Goal: Communication & Community: Ask a question

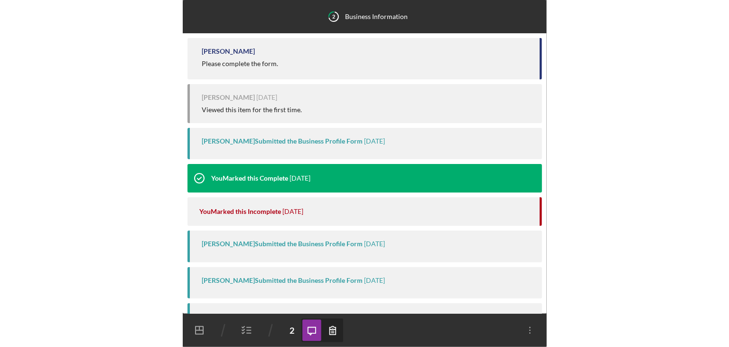
scroll to position [175, 0]
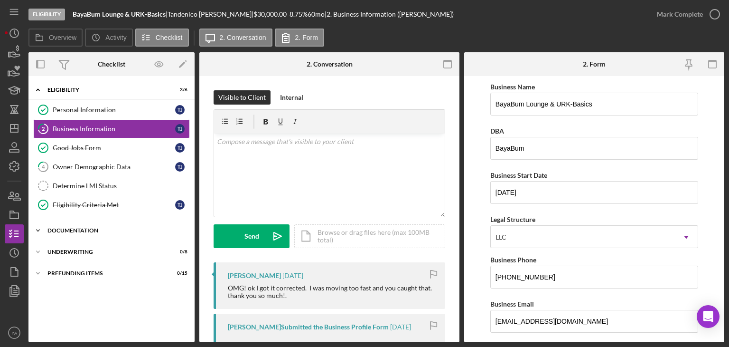
click at [135, 233] on div "Icon/Expander Documentation 0 / 20" at bounding box center [111, 230] width 166 height 19
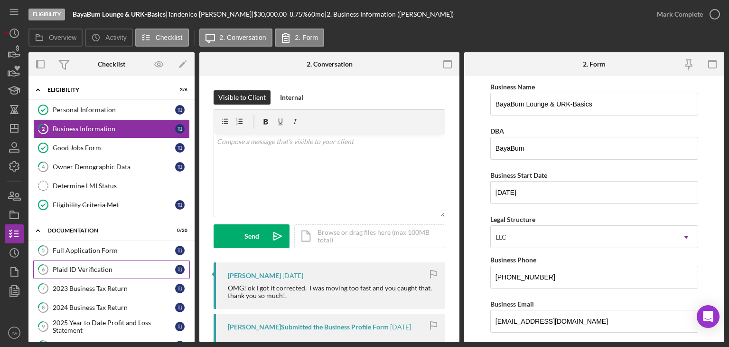
click at [94, 266] on div "Plaid ID Verification" at bounding box center [114, 269] width 122 height 8
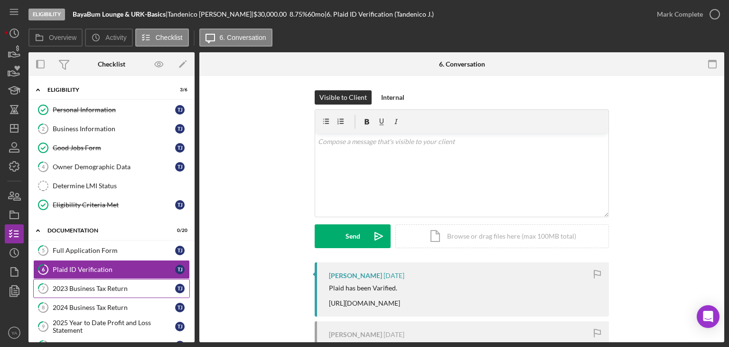
scroll to position [95, 0]
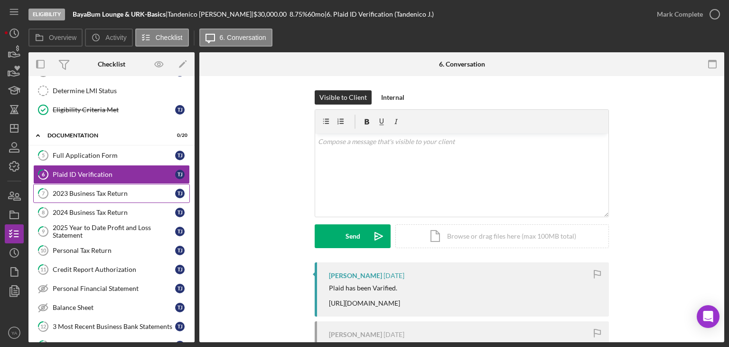
click at [112, 199] on link "7 2023 Business Tax Return T J" at bounding box center [111, 193] width 157 height 19
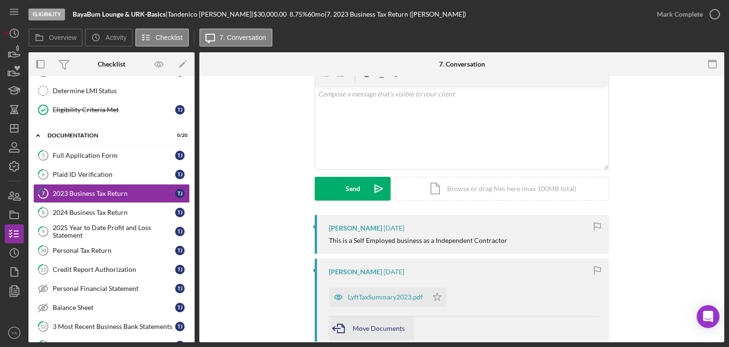
scroll to position [142, 0]
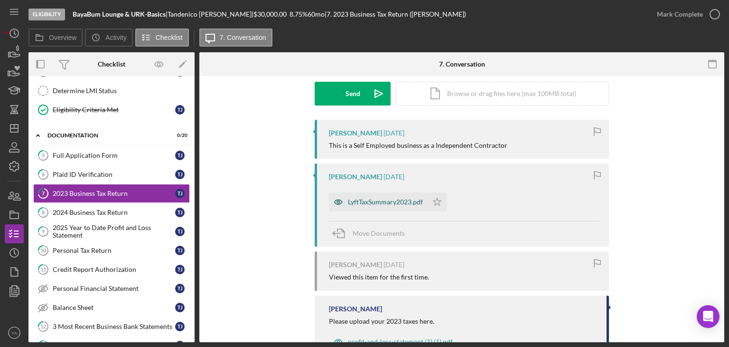
click at [364, 199] on div "LyftTaxSummary2023.pdf" at bounding box center [385, 202] width 75 height 8
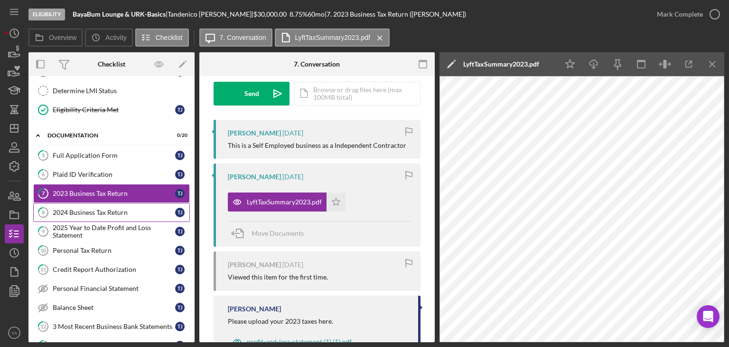
click at [89, 212] on div "2024 Business Tax Return" at bounding box center [114, 212] width 122 height 8
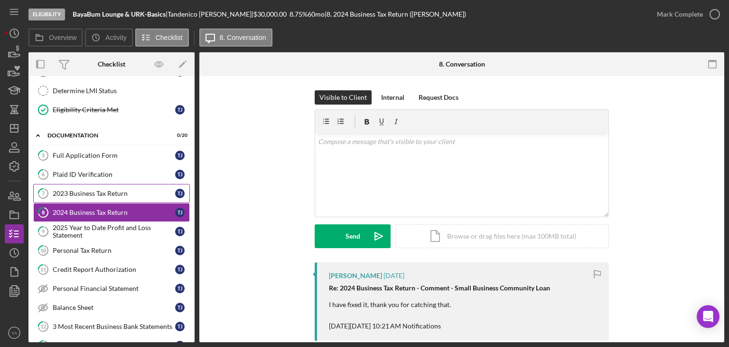
click at [96, 189] on div "2023 Business Tax Return" at bounding box center [114, 193] width 122 height 8
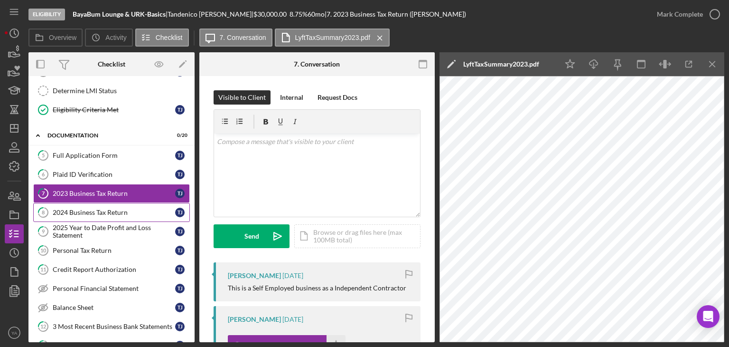
click at [103, 208] on div "2024 Business Tax Return" at bounding box center [114, 212] width 122 height 8
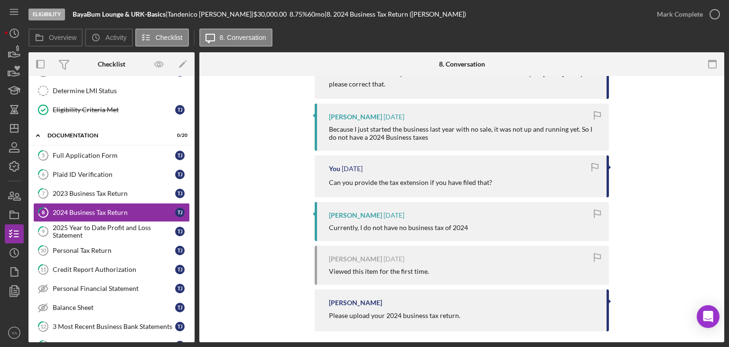
scroll to position [307, 0]
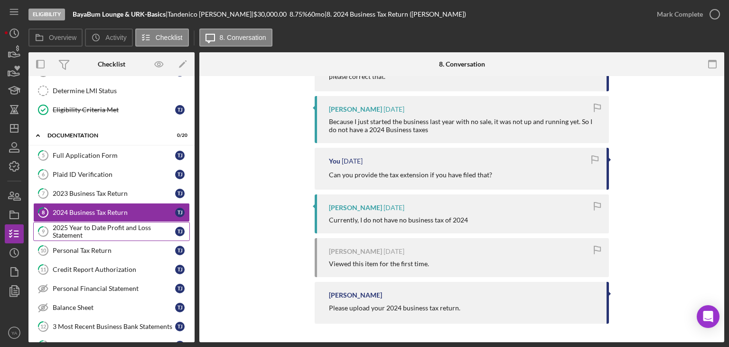
click at [119, 234] on div "2025 Year to Date Profit and Loss Statement" at bounding box center [114, 231] width 122 height 15
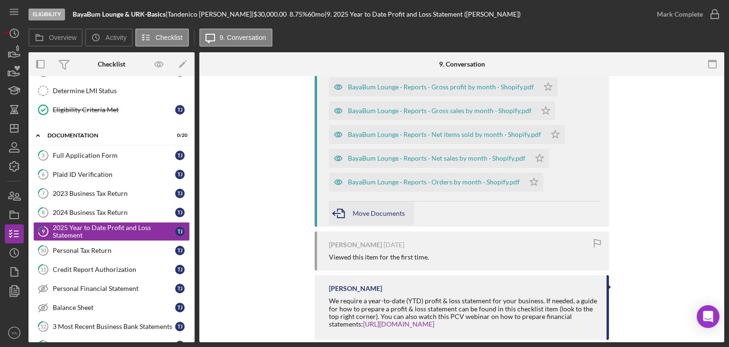
scroll to position [142, 0]
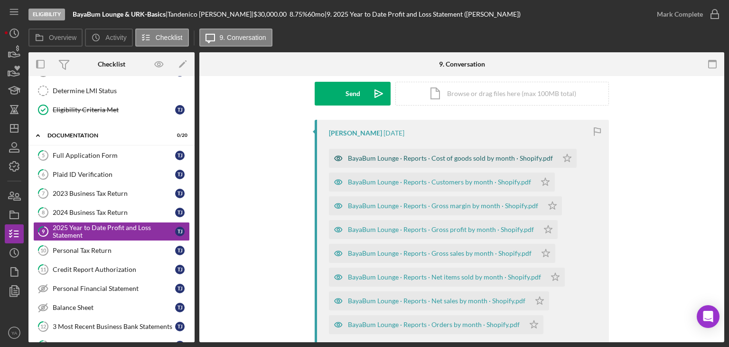
click at [433, 161] on div "BayaBum Lounge · Reports · Cost of goods sold by month · Shopify.pdf" at bounding box center [450, 158] width 205 height 8
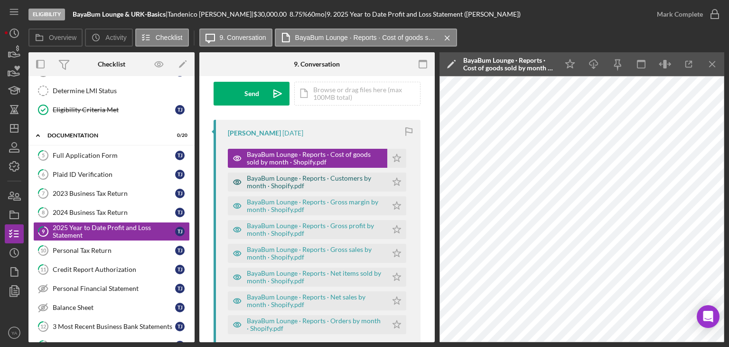
click at [312, 187] on div "BayaBum Lounge · Reports · Customers by month · Shopify.pdf" at bounding box center [315, 181] width 136 height 15
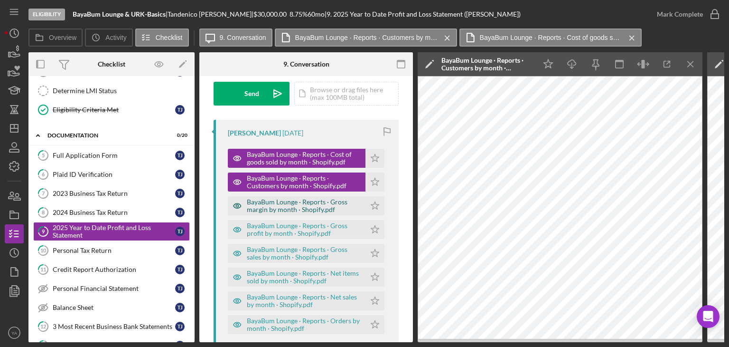
click at [303, 212] on div "BayaBum Lounge · Reports · Gross margin by month · Shopify.pdf" at bounding box center [304, 205] width 114 height 15
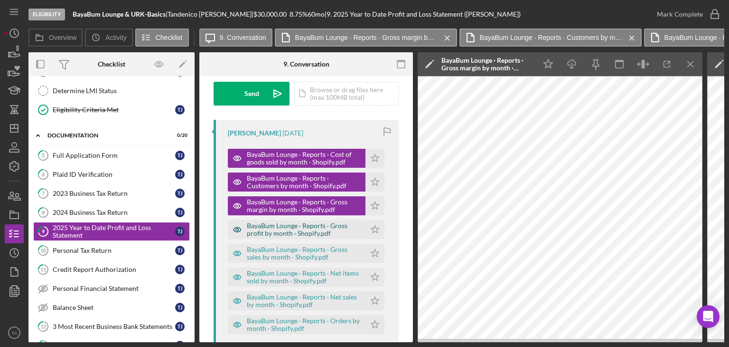
click at [296, 238] on div "BayaBum Lounge · Reports · Gross profit by month · Shopify.pdf" at bounding box center [297, 229] width 138 height 19
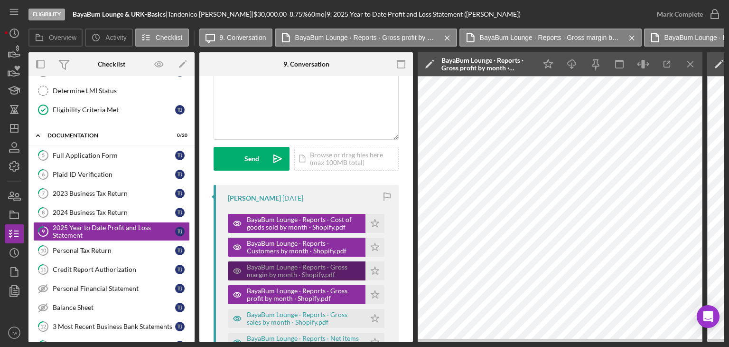
scroll to position [0, 0]
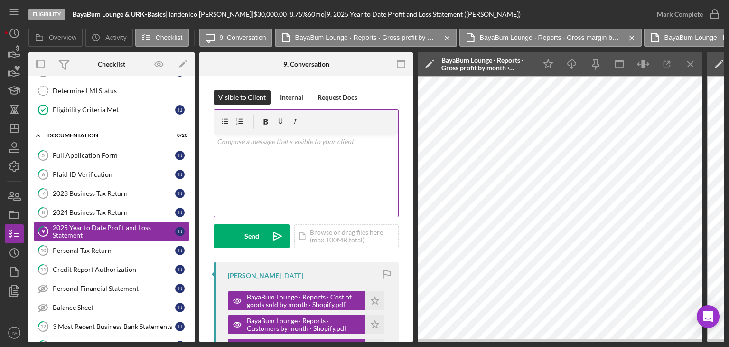
click at [310, 188] on div "v Color teal Color pink Remove color Add row above Add row below Add column bef…" at bounding box center [306, 174] width 184 height 83
click at [290, 138] on p "Hello" at bounding box center [306, 141] width 179 height 10
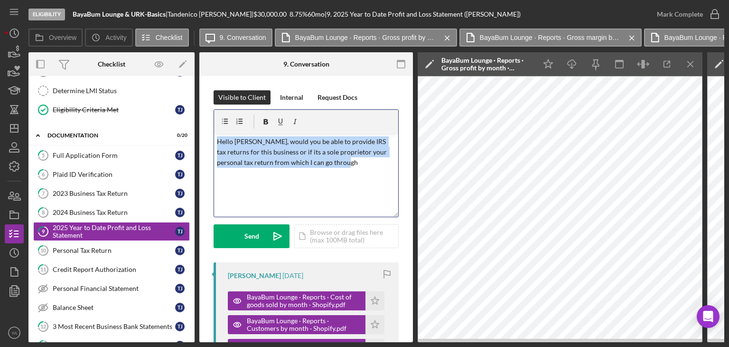
drag, startPoint x: 374, startPoint y: 171, endPoint x: 214, endPoint y: 140, distance: 162.9
click at [214, 140] on div "v Color teal Color pink Remove color Add row above Add row below Add column bef…" at bounding box center [306, 174] width 184 height 83
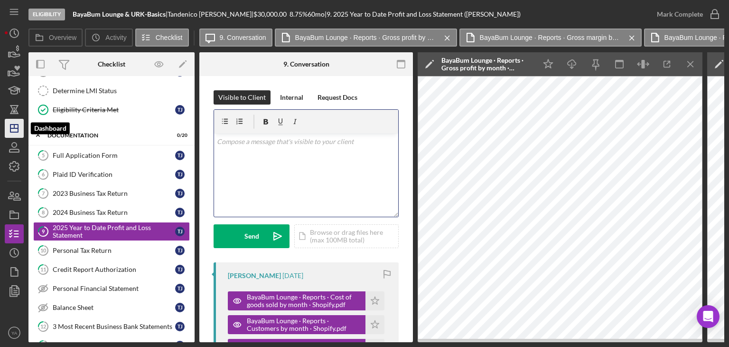
click at [17, 132] on icon "Icon/Dashboard" at bounding box center [14, 128] width 24 height 24
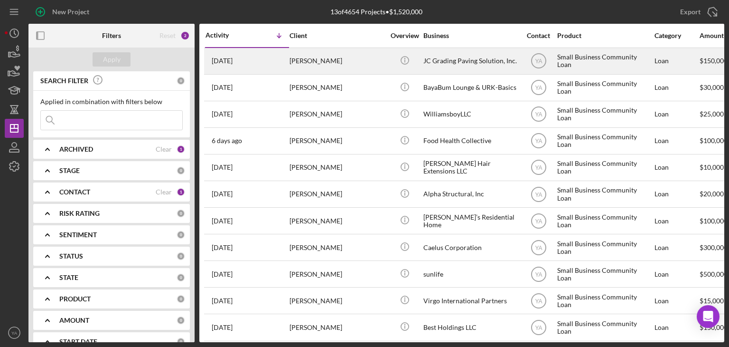
click at [437, 68] on div "JC Grading Paving Solution, Inc." at bounding box center [470, 60] width 95 height 25
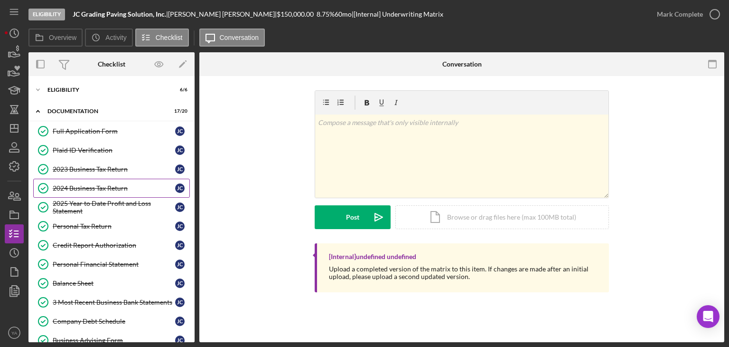
click at [113, 181] on link "2024 Business Tax Return 2024 Business Tax Return [PERSON_NAME]" at bounding box center [111, 188] width 157 height 19
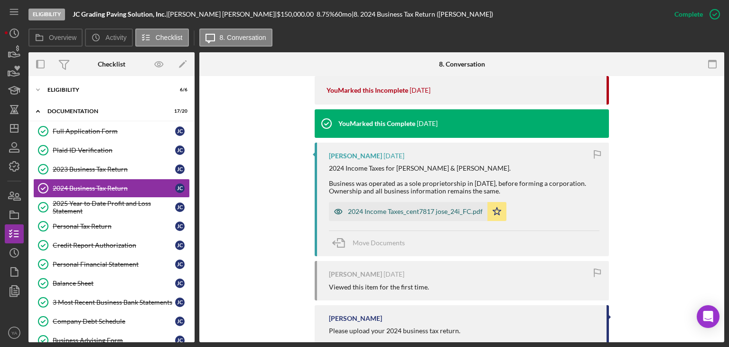
click at [409, 202] on div "2024 Income Taxes_cent7817 jose_24i_FC.pdf" at bounding box center [408, 211] width 159 height 19
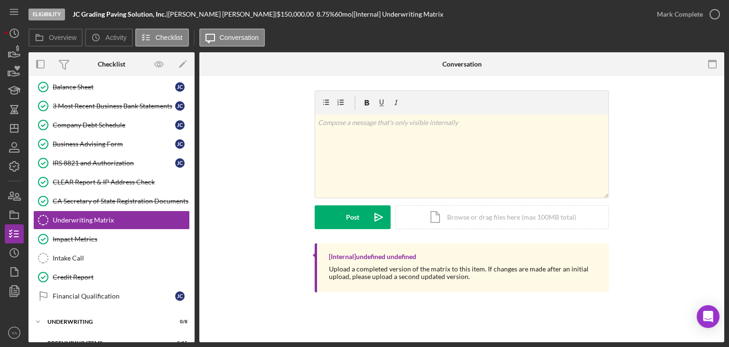
scroll to position [204, 0]
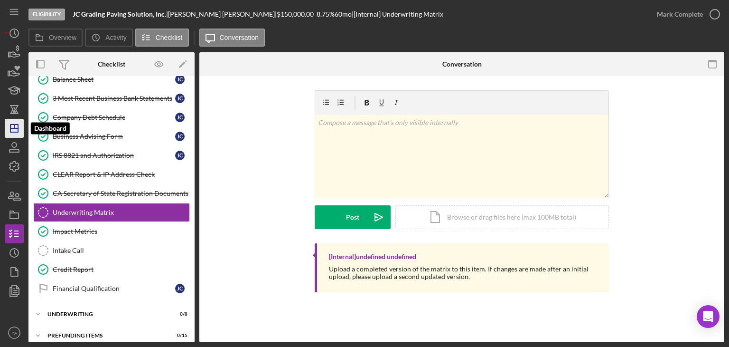
click at [13, 126] on icon "Icon/Dashboard" at bounding box center [14, 128] width 24 height 24
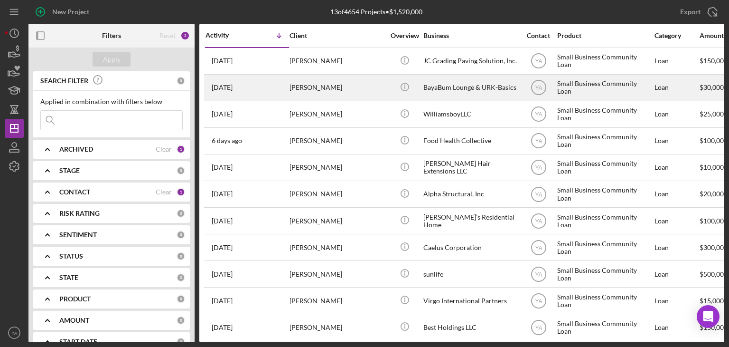
click at [463, 84] on div "BayaBum Lounge & URK-Basics" at bounding box center [470, 87] width 95 height 25
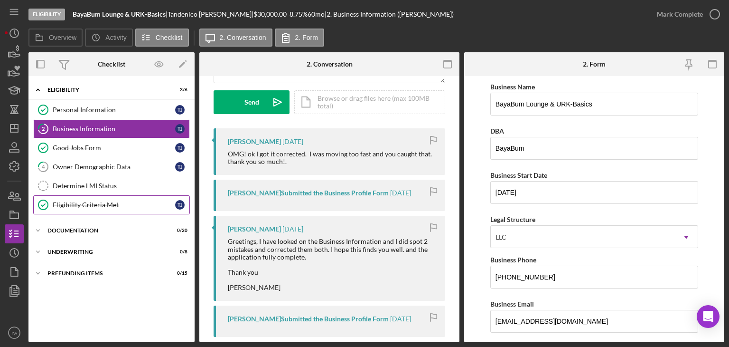
scroll to position [142, 0]
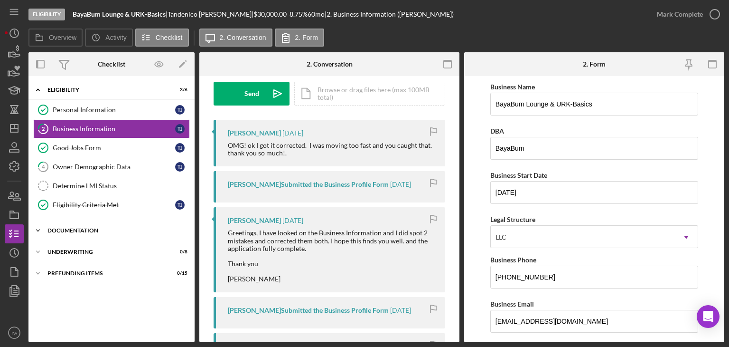
click at [96, 232] on div "Icon/Expander Documentation 0 / 20" at bounding box center [111, 230] width 166 height 19
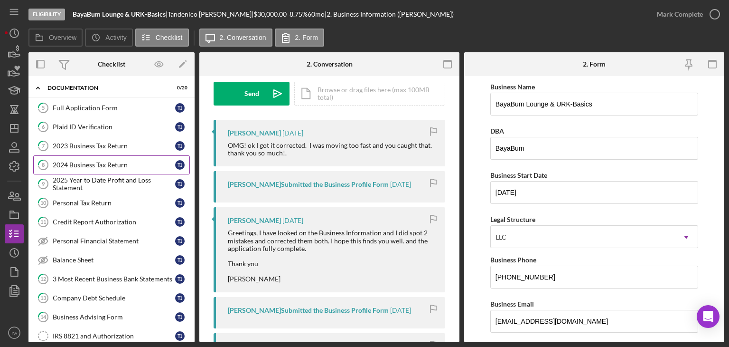
click at [105, 161] on div "2024 Business Tax Return" at bounding box center [114, 165] width 122 height 8
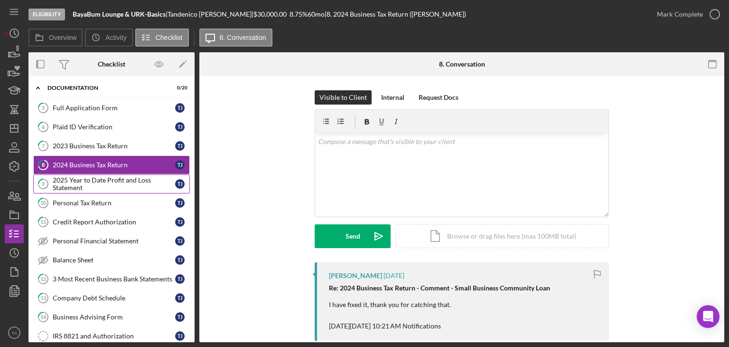
click at [106, 177] on div "2025 Year to Date Profit and Loss Statement" at bounding box center [114, 183] width 122 height 15
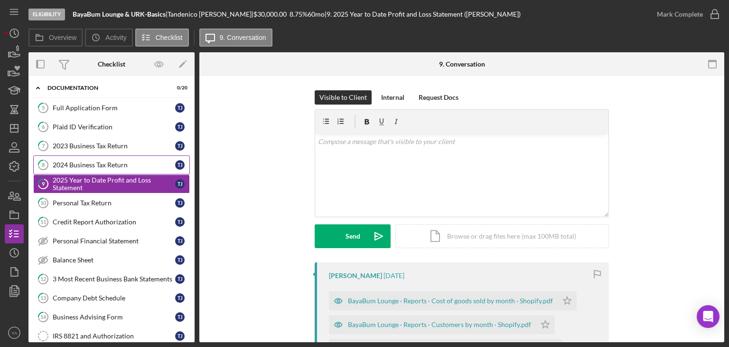
click at [81, 168] on link "8 2024 Business Tax Return T J" at bounding box center [111, 164] width 157 height 19
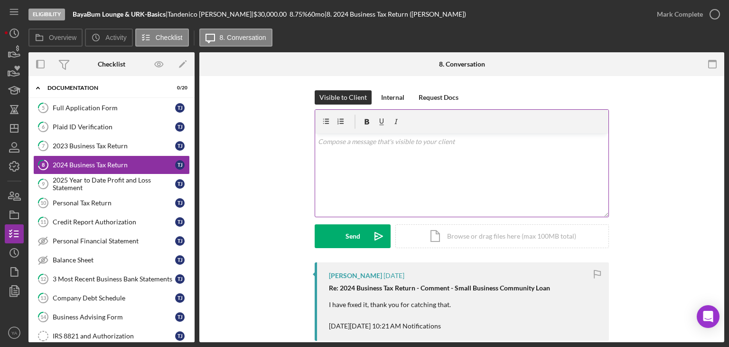
click at [384, 179] on div "v Color teal Color pink Remove color Add row above Add row below Add column bef…" at bounding box center [461, 174] width 293 height 83
paste div
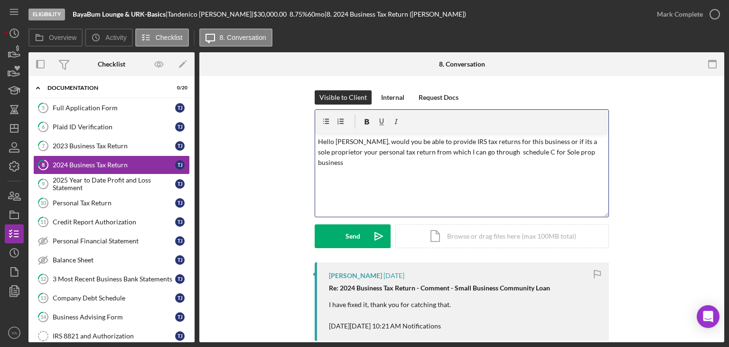
click at [429, 152] on p "Hello [PERSON_NAME], would you be able to provide IRS tax returns for this busi…" at bounding box center [462, 152] width 288 height 32
click at [551, 152] on p "Hello [PERSON_NAME], would you be able to provide IRS tax returns for this busi…" at bounding box center [462, 152] width 288 height 32
click at [589, 151] on p "Hello [PERSON_NAME], would you be able to provide IRS tax returns for this busi…" at bounding box center [462, 152] width 288 height 32
click at [598, 152] on p "Hello [PERSON_NAME], would you be able to provide IRS tax returns for this busi…" at bounding box center [462, 152] width 288 height 32
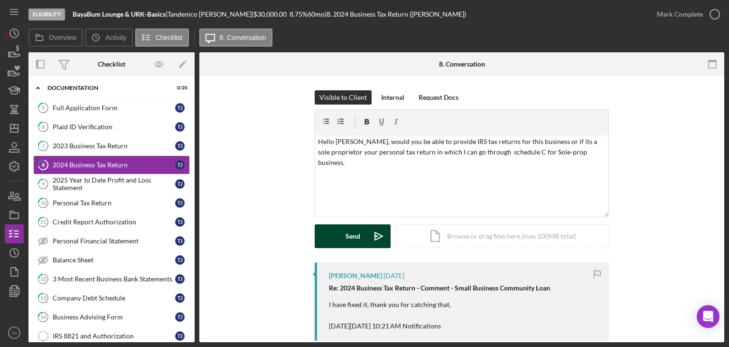
click at [367, 238] on icon "Icon/icon-invite-send" at bounding box center [379, 236] width 24 height 24
